Goal: Information Seeking & Learning: Learn about a topic

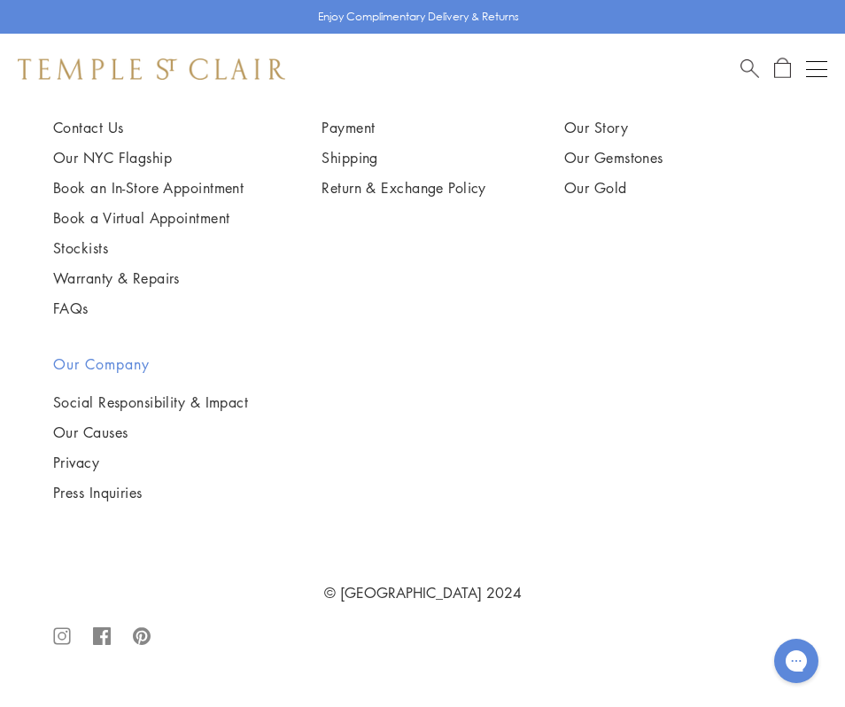
scroll to position [15821, 0]
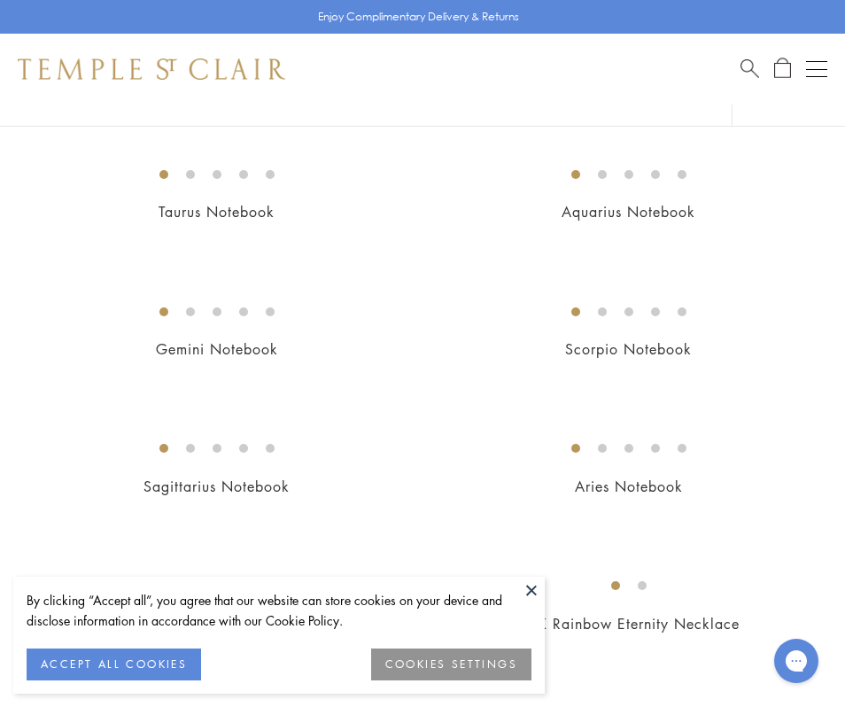
scroll to position [592, 0]
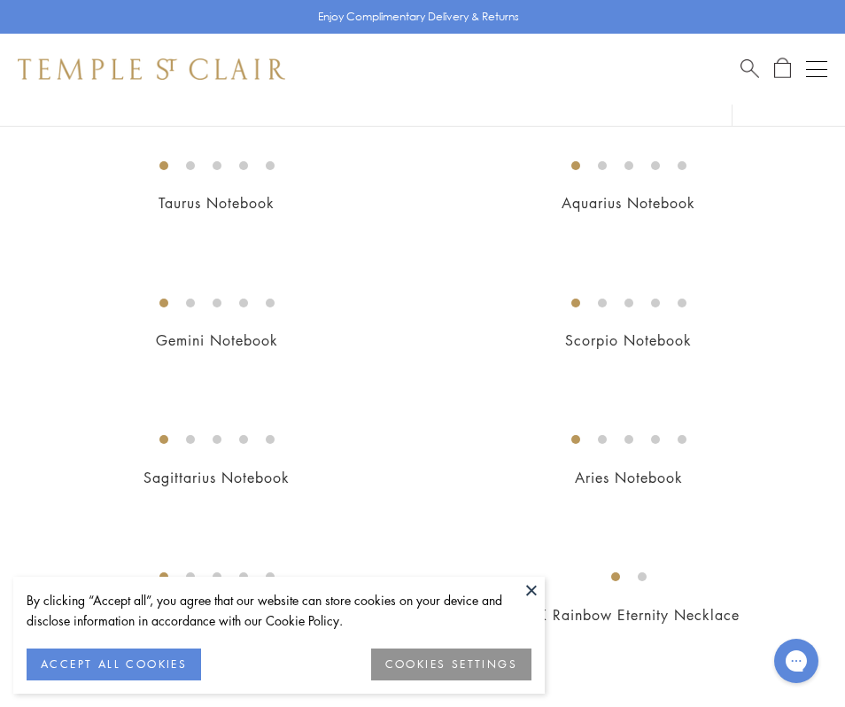
click at [529, 579] on button at bounding box center [531, 589] width 27 height 27
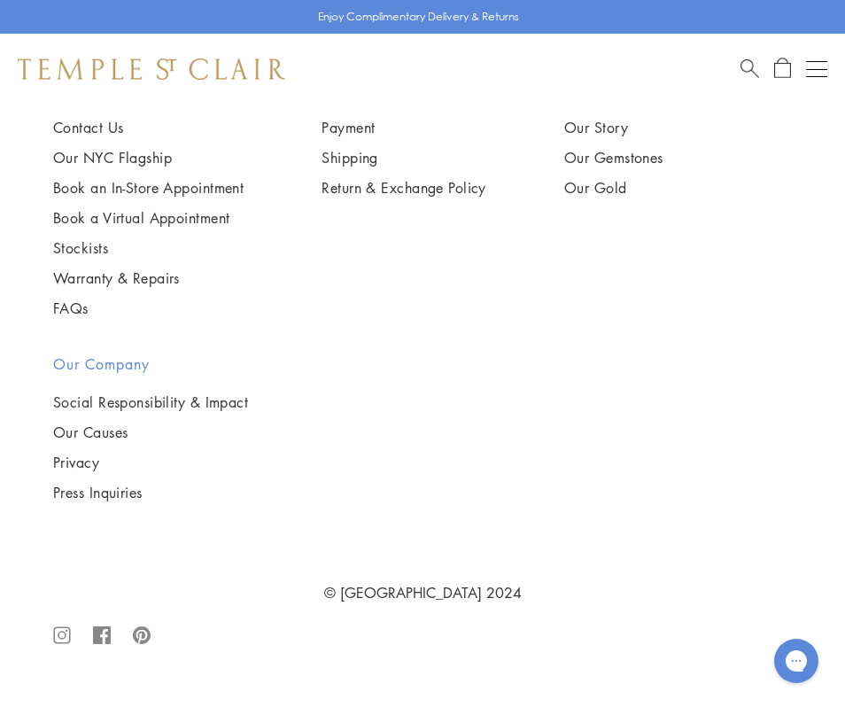
scroll to position [9974, 0]
click at [656, 137] on link "Our Story" at bounding box center [678, 127] width 228 height 19
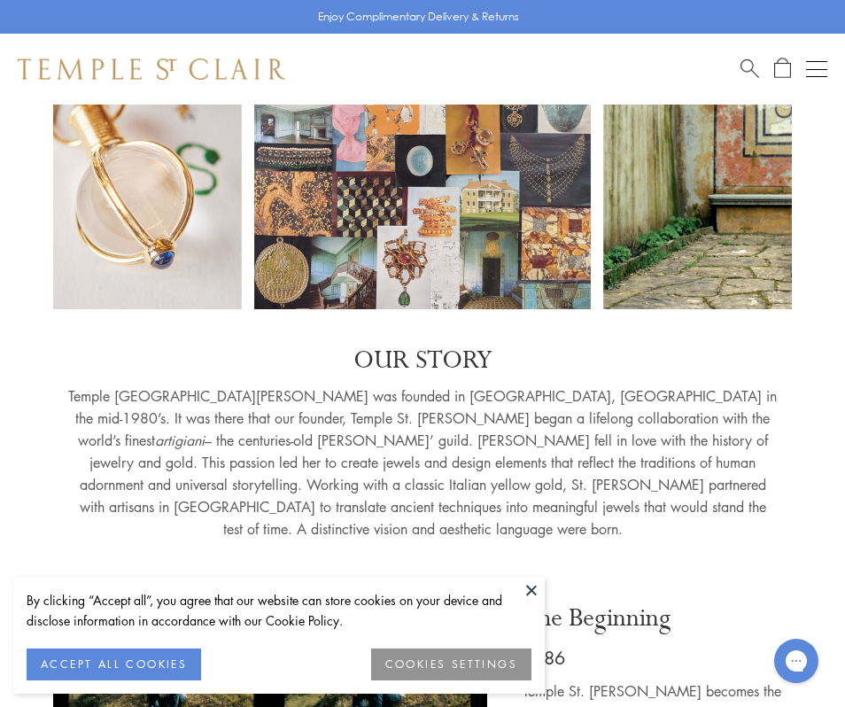
scroll to position [214, 0]
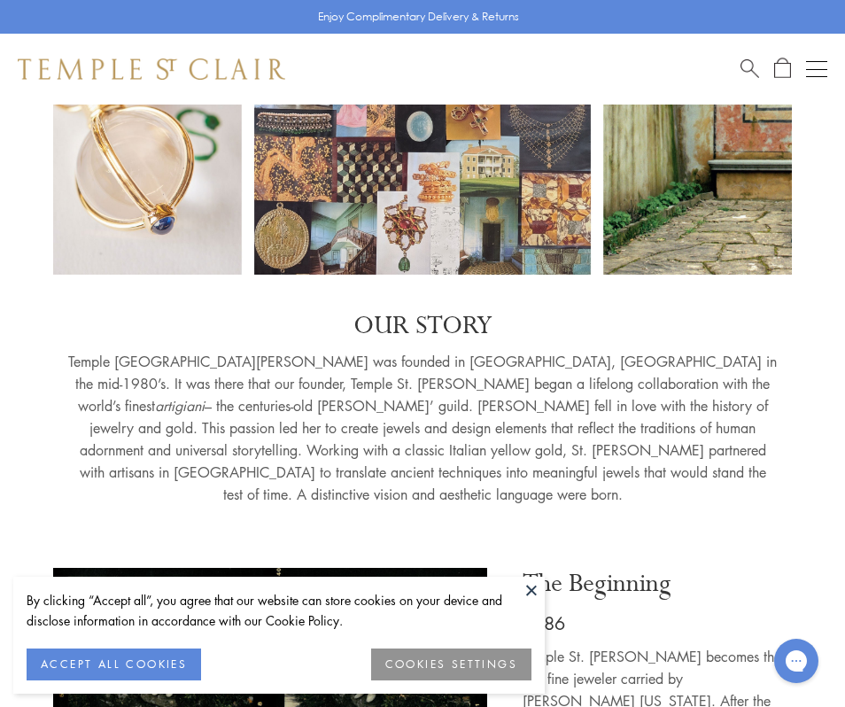
click at [532, 595] on button at bounding box center [531, 589] width 27 height 27
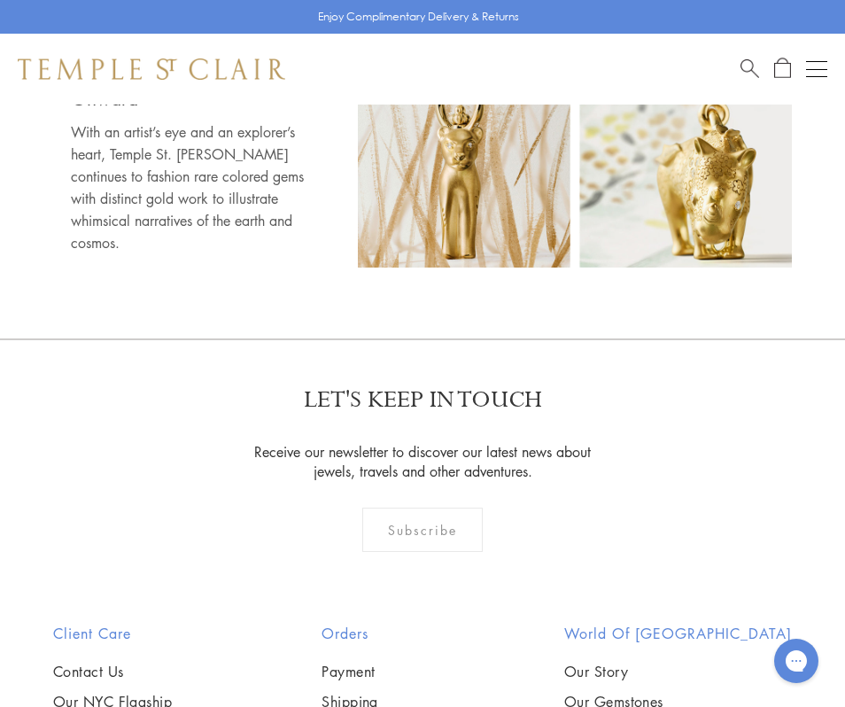
scroll to position [8648, 0]
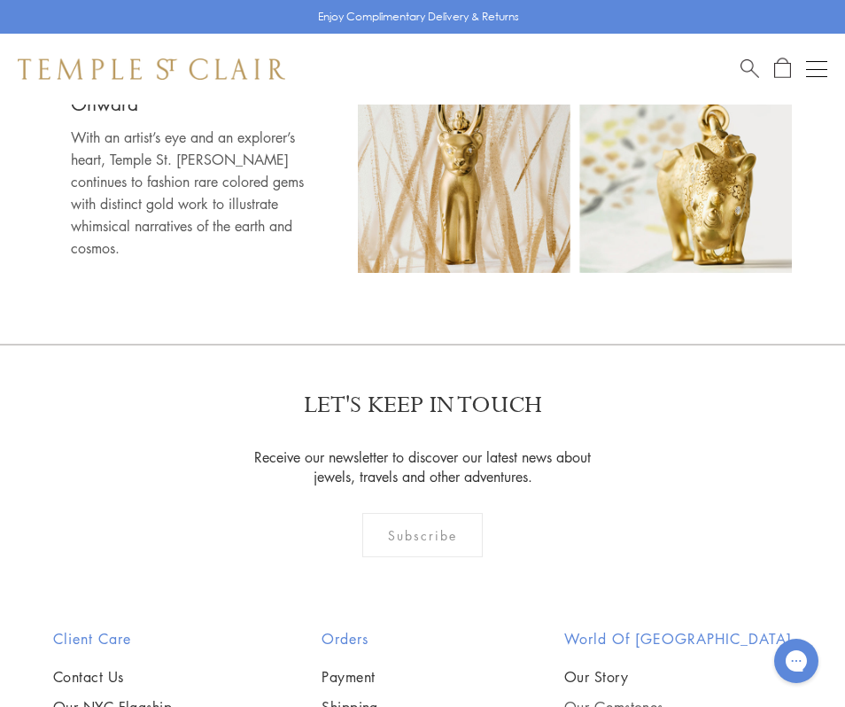
click at [654, 697] on link "Our Gemstones" at bounding box center [678, 706] width 228 height 19
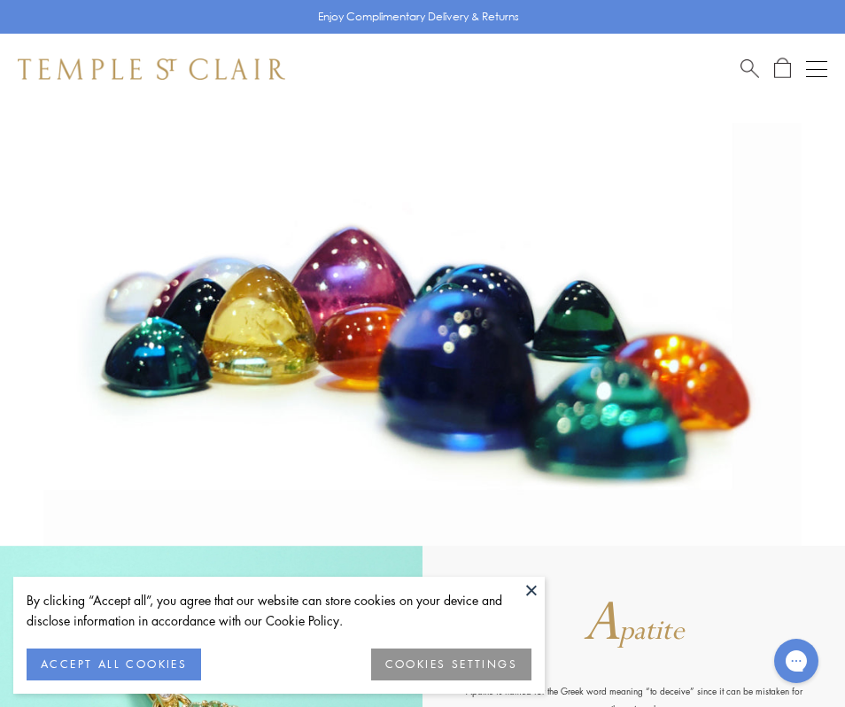
scroll to position [137, 0]
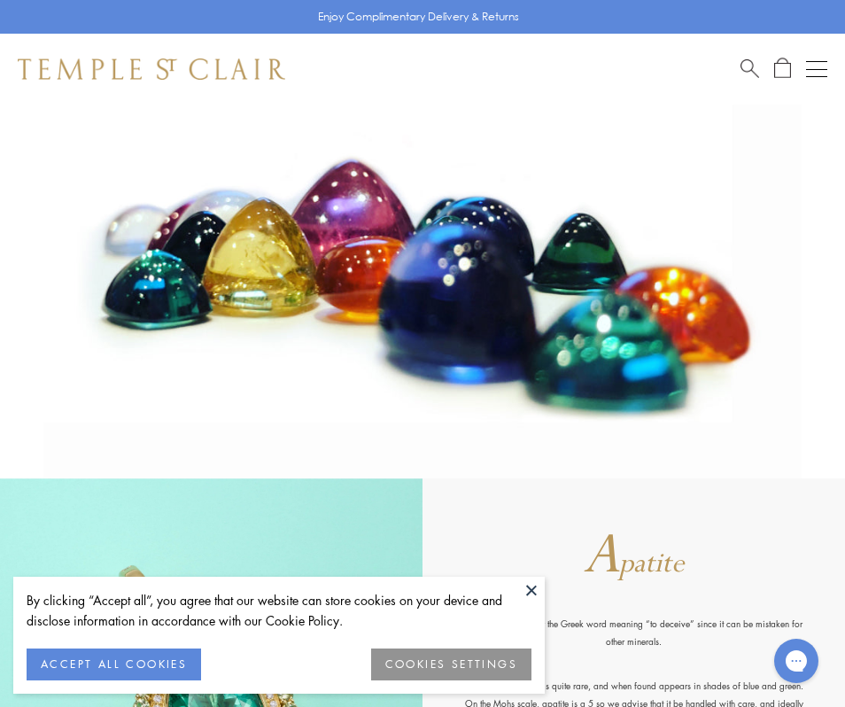
click at [534, 597] on button at bounding box center [531, 589] width 27 height 27
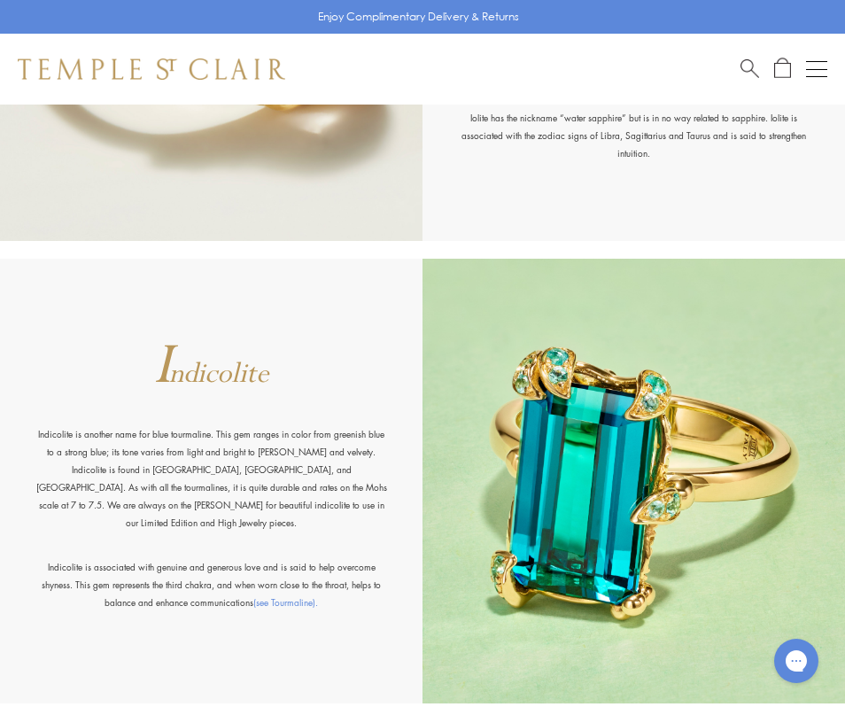
scroll to position [4622, 0]
